Goal: Task Accomplishment & Management: Use online tool/utility

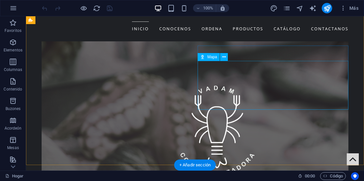
scroll to position [1424, 0]
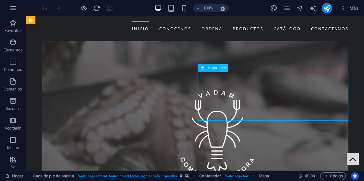
click at [225, 69] on icon at bounding box center [224, 68] width 4 height 7
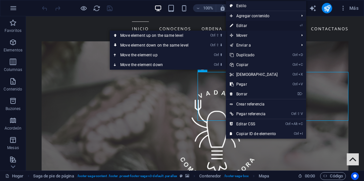
click at [241, 25] on font "Editar" at bounding box center [241, 25] width 11 height 5
select select "1"
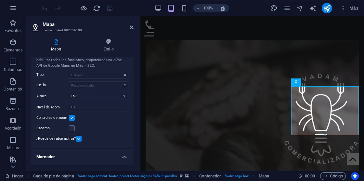
scroll to position [0, 0]
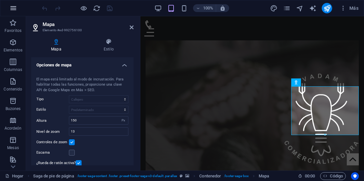
click at [17, 6] on icon "button" at bounding box center [13, 8] width 8 height 8
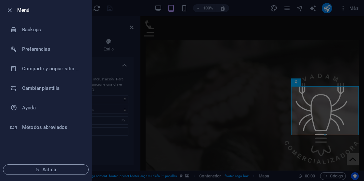
click at [120, 45] on div at bounding box center [182, 90] width 364 height 181
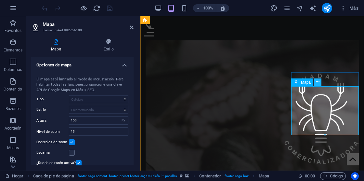
click at [317, 82] on icon at bounding box center [318, 82] width 4 height 7
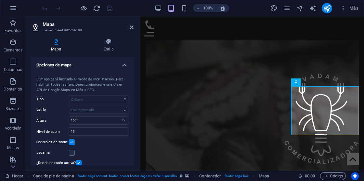
click at [134, 29] on aside "Mapa Elemento #ed-992756100 Mapa Estilo Opciones [PERSON_NAME] Centro de mapas …" at bounding box center [83, 93] width 114 height 154
click at [132, 27] on icon at bounding box center [132, 27] width 4 height 5
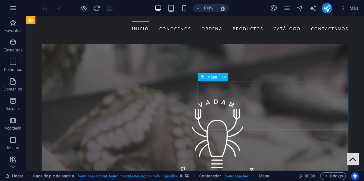
click at [202, 78] on icon at bounding box center [202, 77] width 5 height 8
click at [225, 79] on icon at bounding box center [224, 77] width 4 height 7
click at [343, 9] on icon "button" at bounding box center [343, 8] width 6 height 6
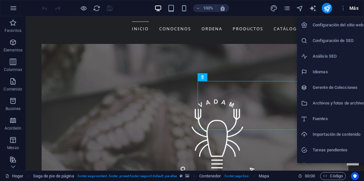
click at [346, 38] on h6 "Configuración de SEO" at bounding box center [339, 41] width 53 height 8
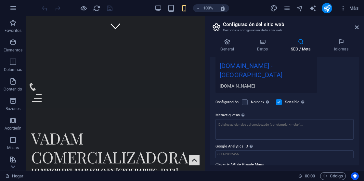
scroll to position [131, 0]
